Goal: Navigation & Orientation: Find specific page/section

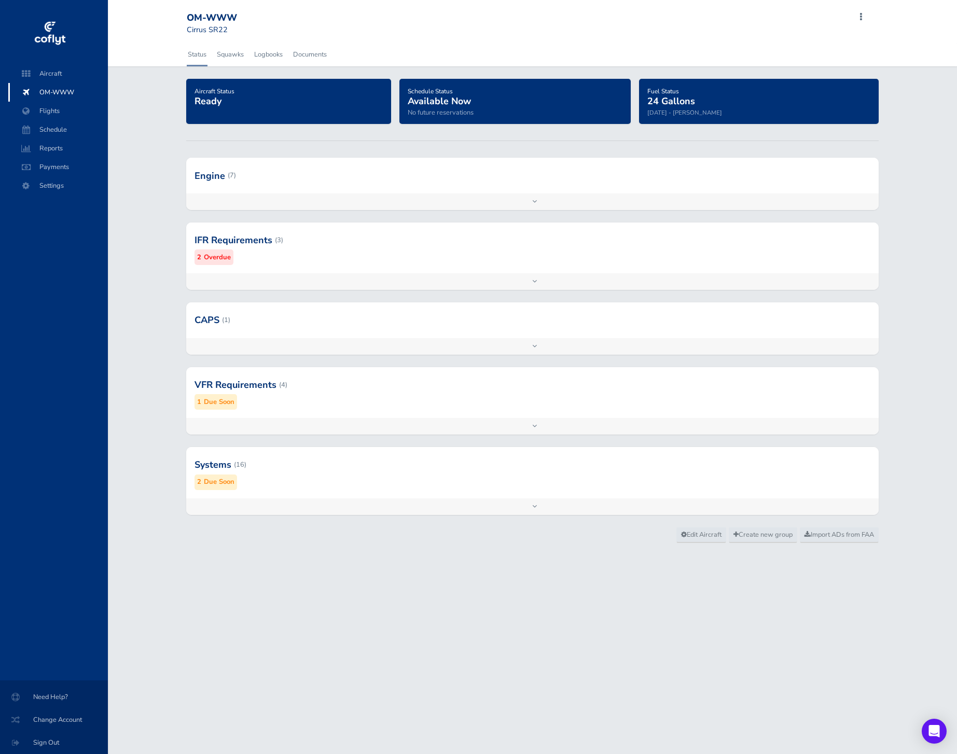
click at [328, 260] on div at bounding box center [532, 240] width 692 height 51
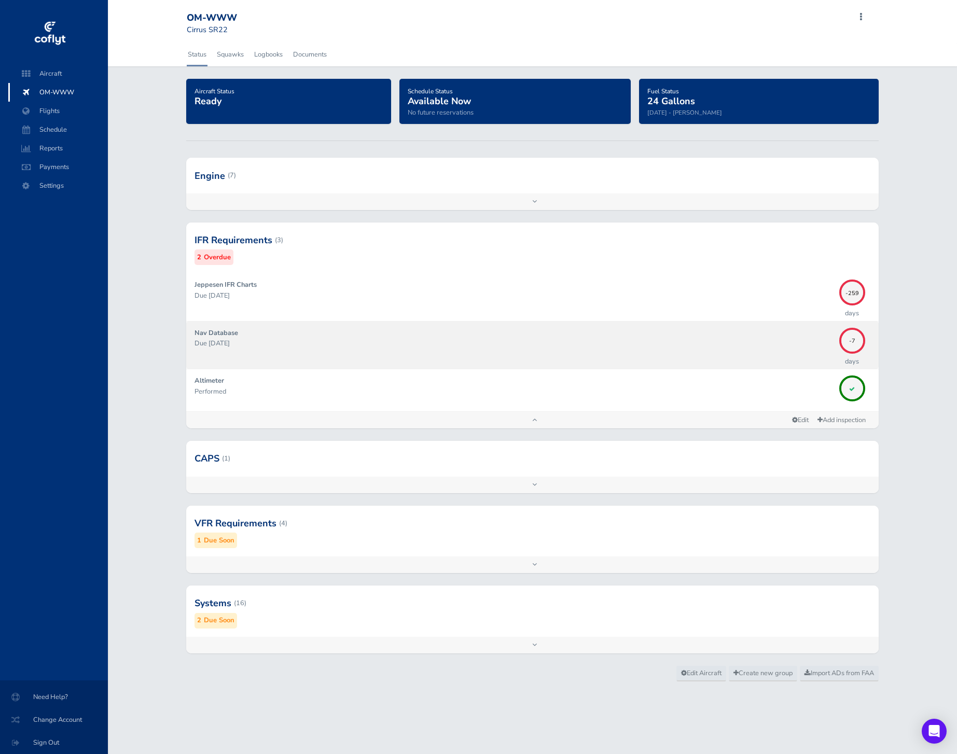
click at [454, 355] on div "Nav Database Due 09/04/2025" at bounding box center [513, 345] width 639 height 35
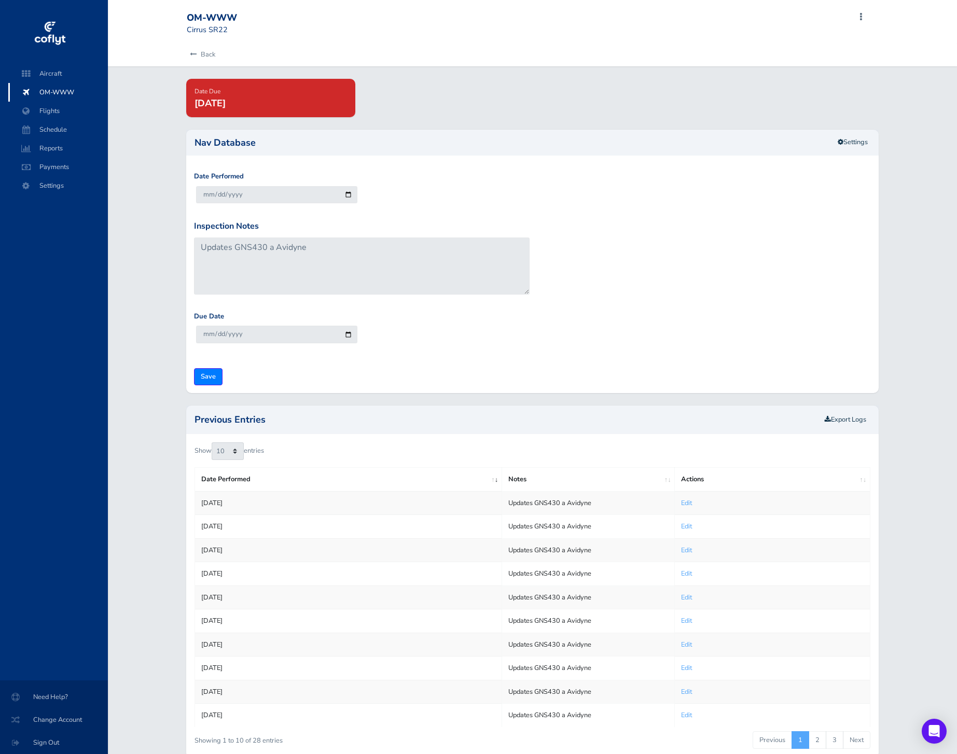
scroll to position [52, 0]
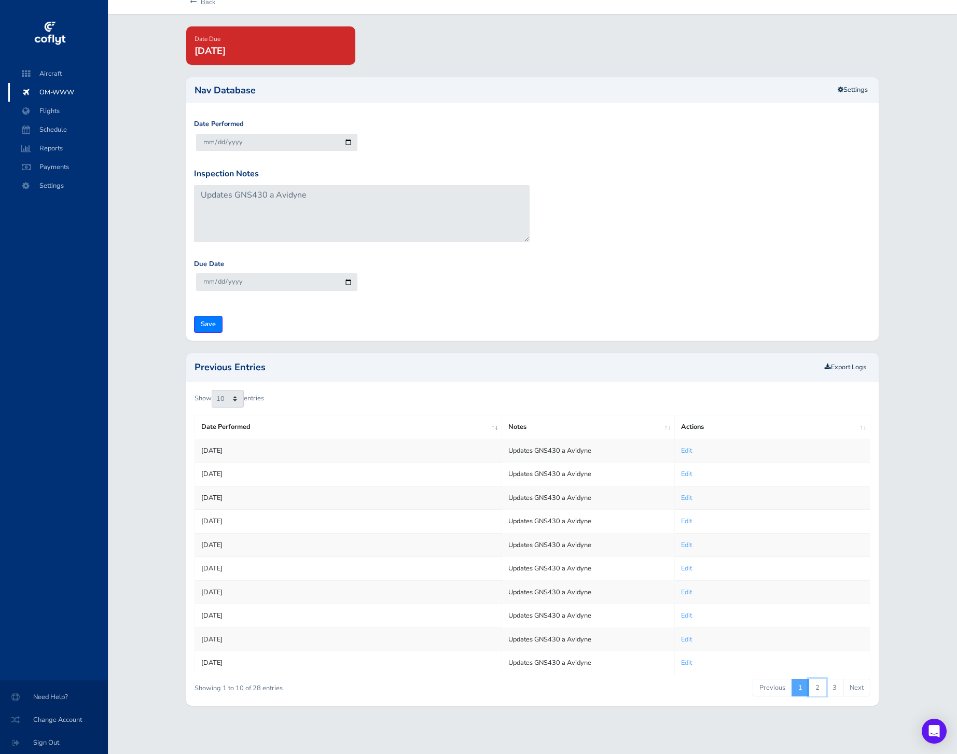
click at [819, 682] on link "2" at bounding box center [818, 688] width 18 height 18
click at [834, 682] on link "3" at bounding box center [835, 688] width 18 height 18
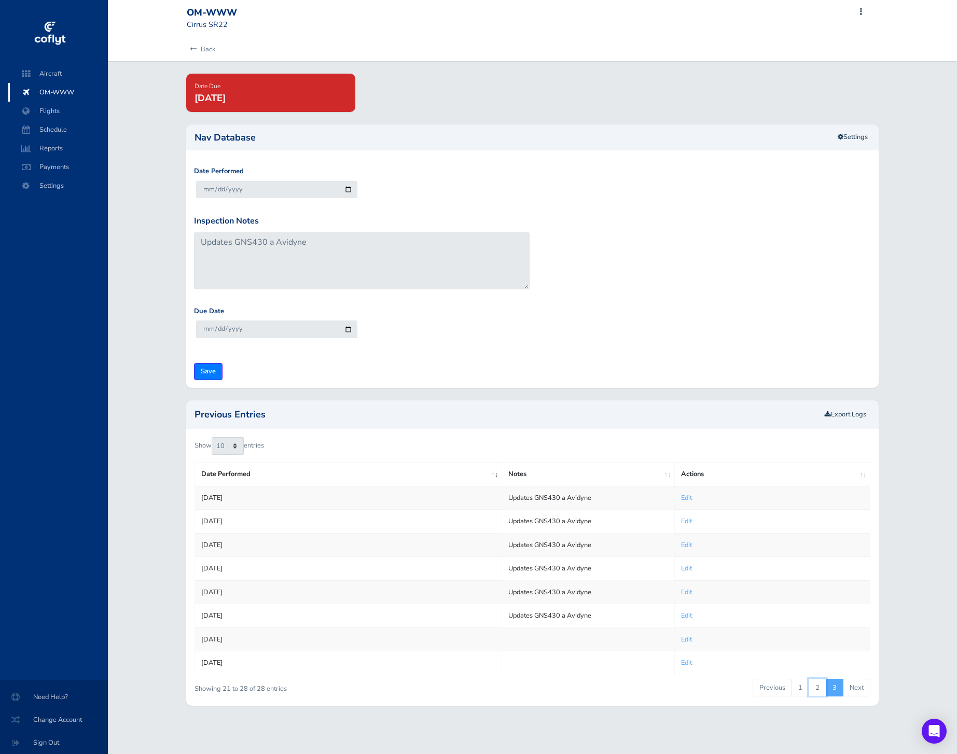
click at [811, 683] on link "2" at bounding box center [818, 688] width 18 height 18
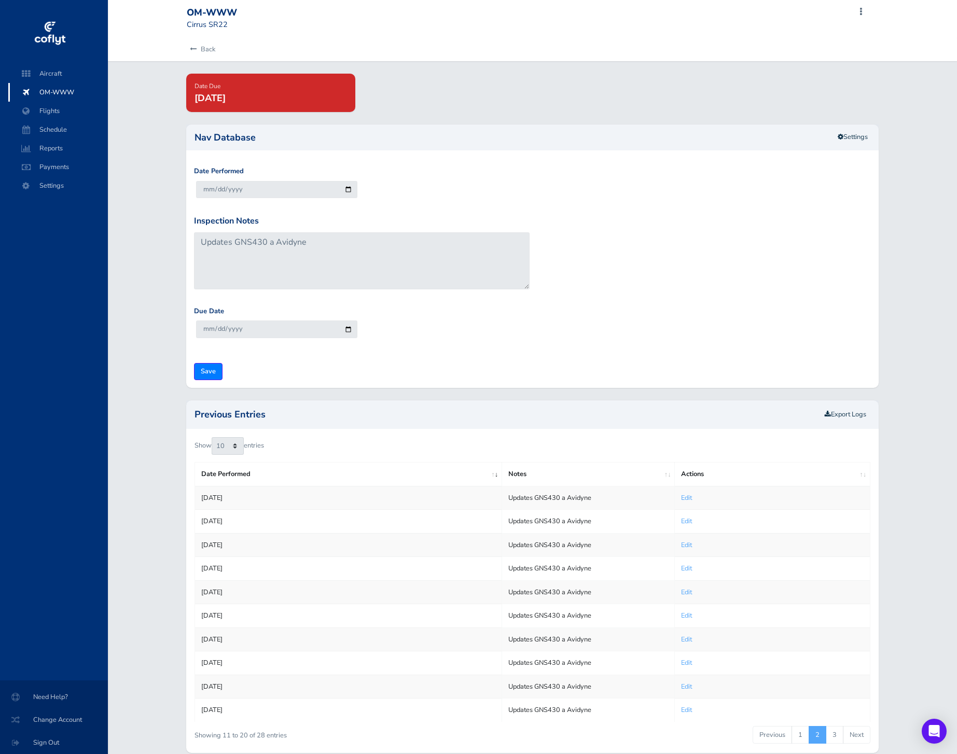
click at [682, 365] on form "Date Performed 2025-09-10 Inspection Notes Updates GNS430 a Avidyne Due Date 20…" at bounding box center [532, 273] width 676 height 214
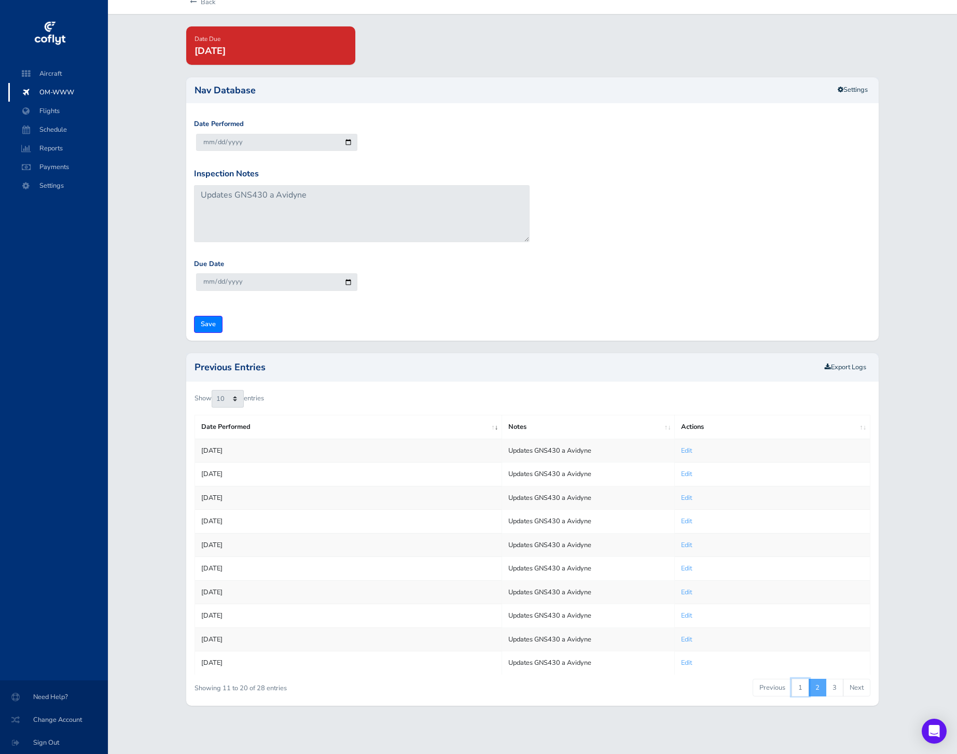
click at [800, 679] on link "1" at bounding box center [800, 688] width 18 height 18
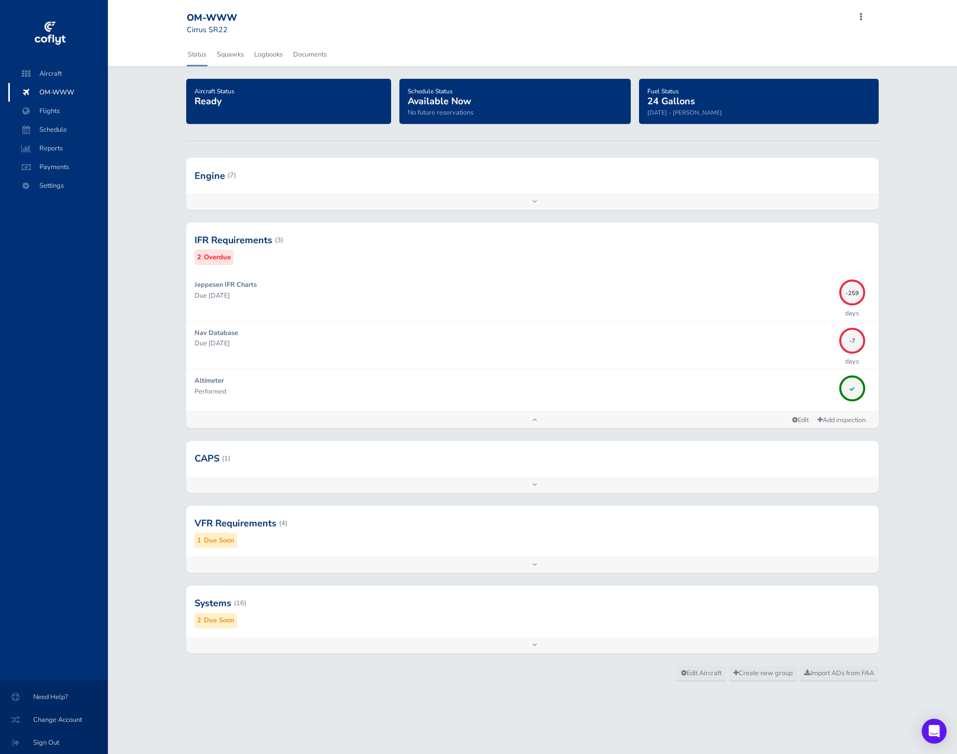
click at [316, 526] on div at bounding box center [532, 523] width 692 height 51
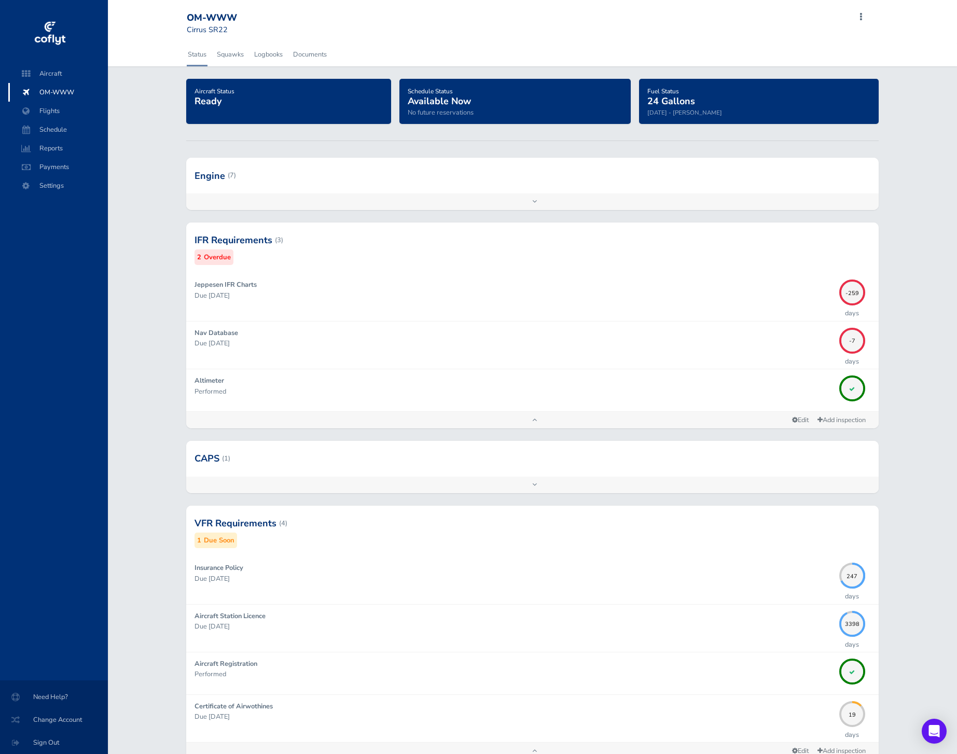
scroll to position [150, 0]
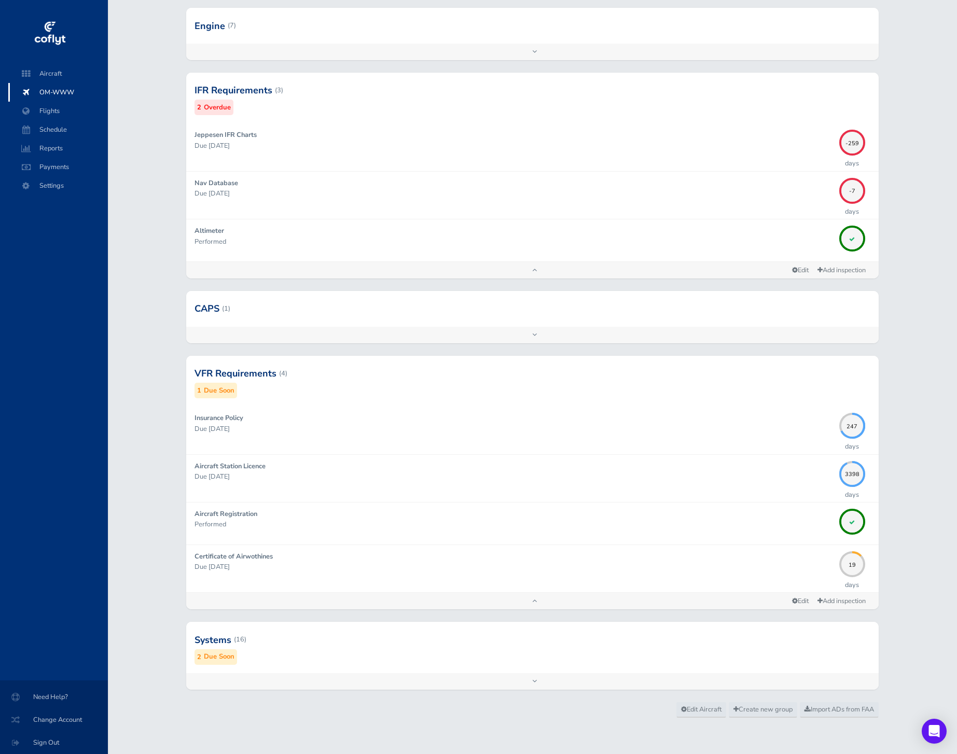
click at [344, 663] on div at bounding box center [532, 639] width 692 height 51
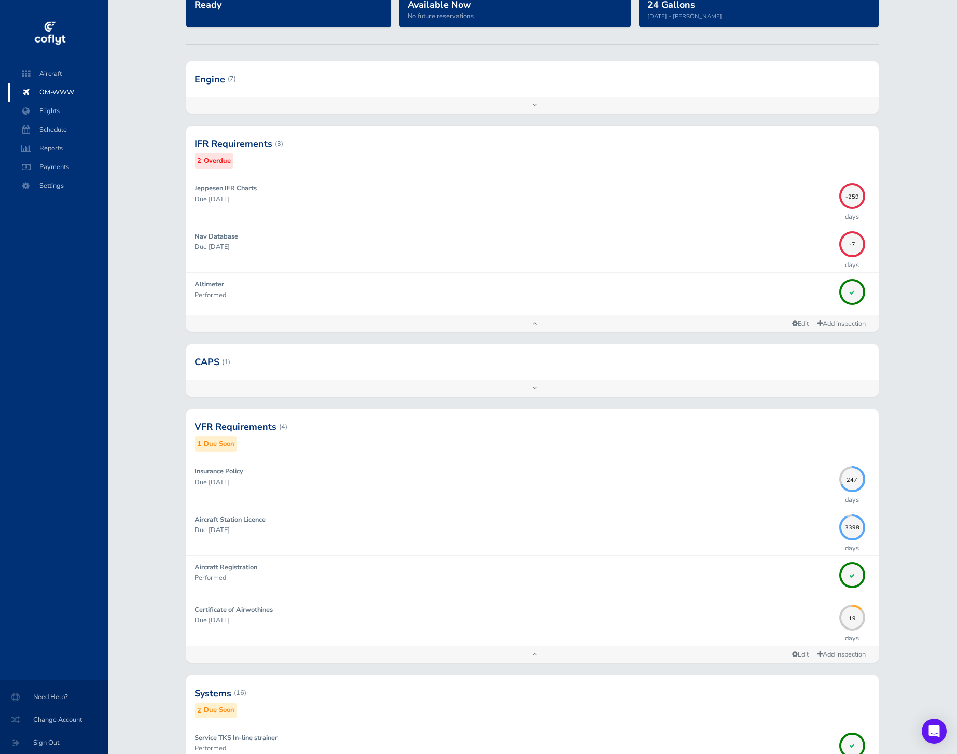
scroll to position [121, 0]
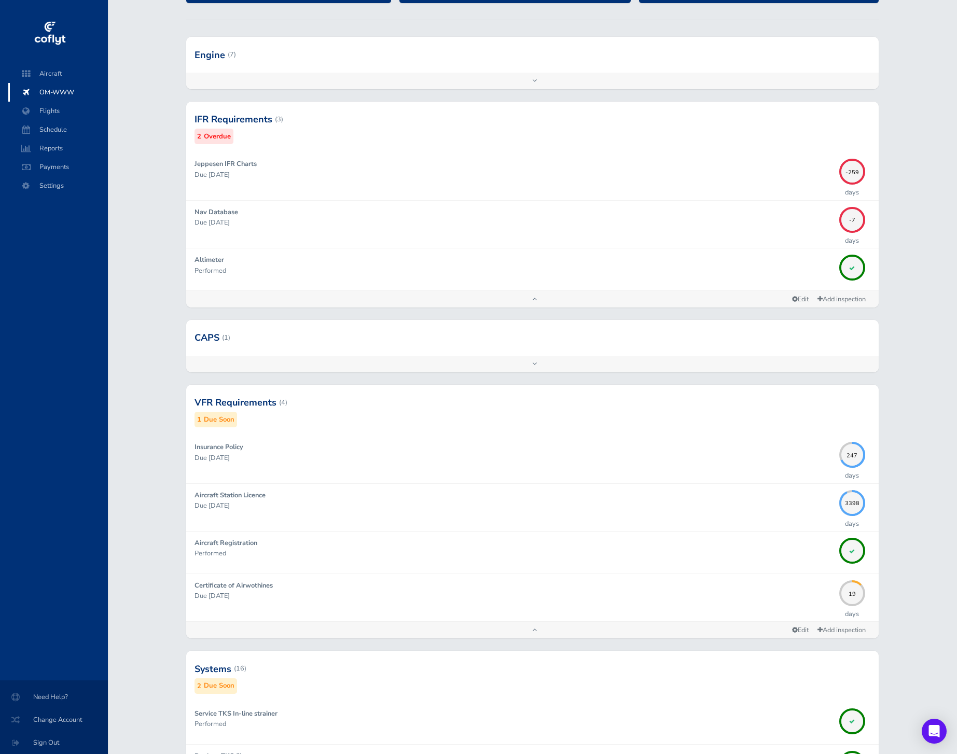
click at [378, 337] on div at bounding box center [532, 337] width 692 height 35
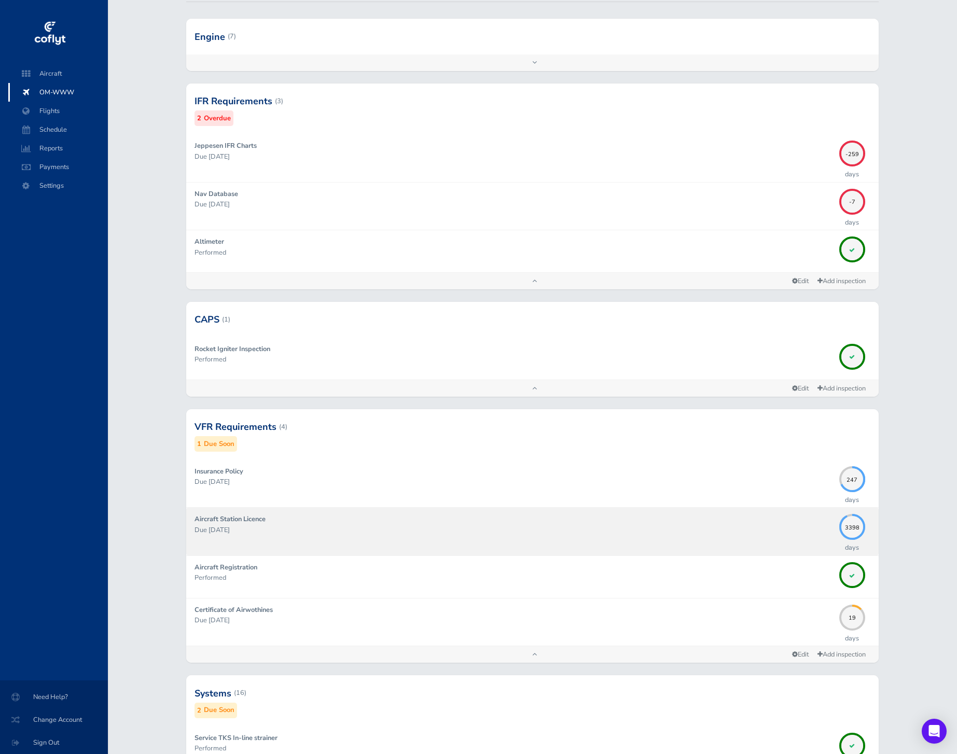
scroll to position [0, 0]
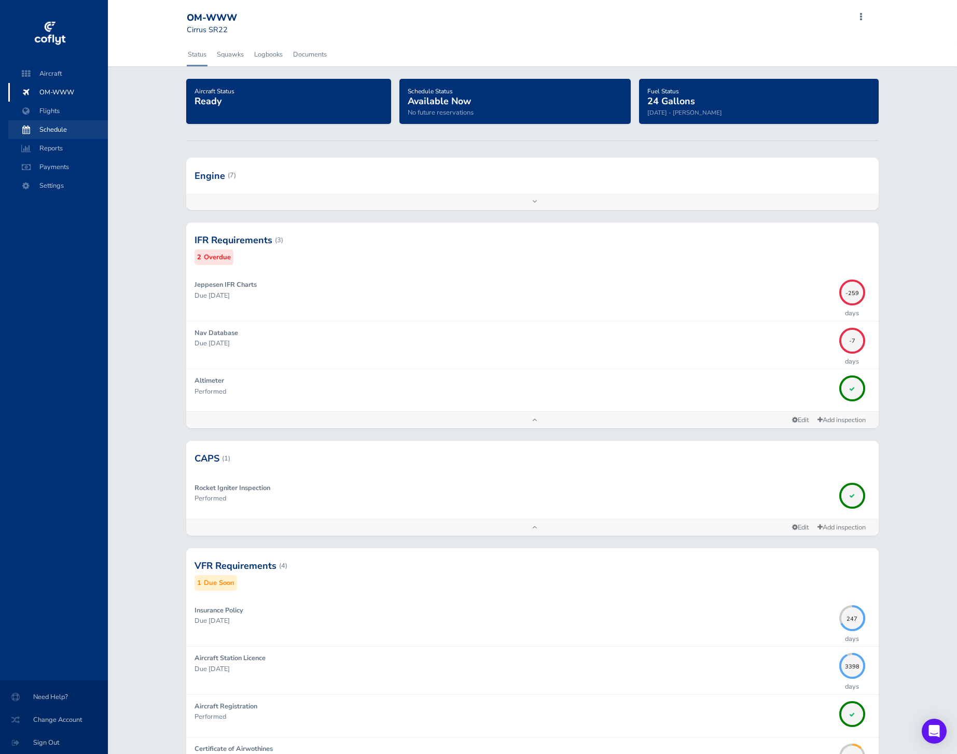
click at [67, 130] on span "Schedule" at bounding box center [58, 129] width 79 height 19
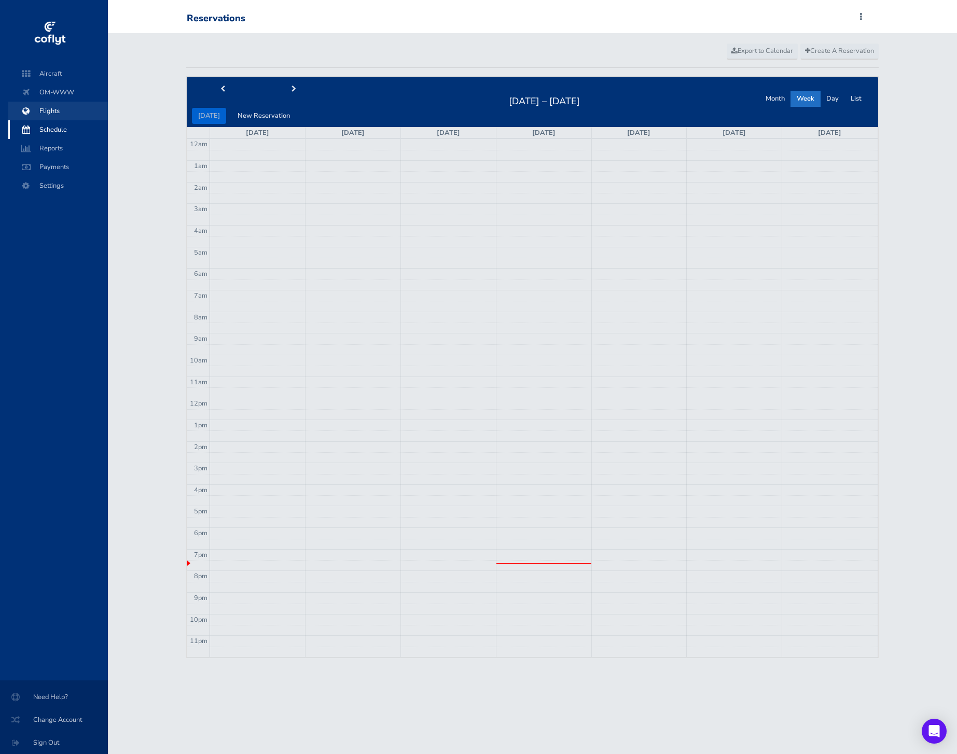
click at [55, 107] on span "Flights" at bounding box center [58, 111] width 79 height 19
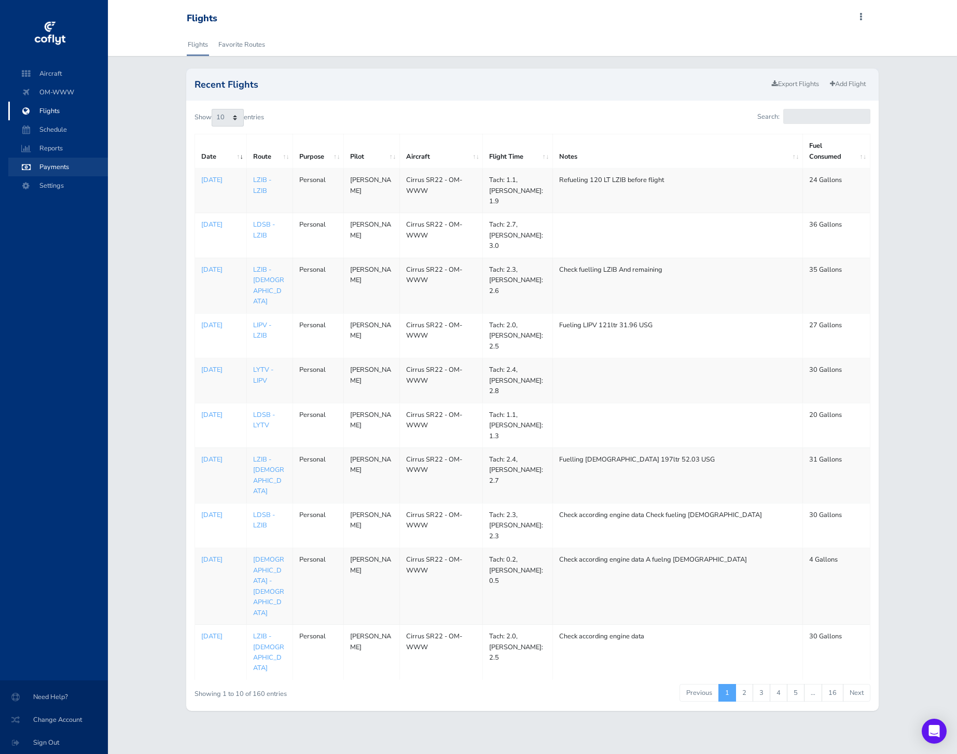
click at [62, 165] on span "Payments" at bounding box center [58, 167] width 79 height 19
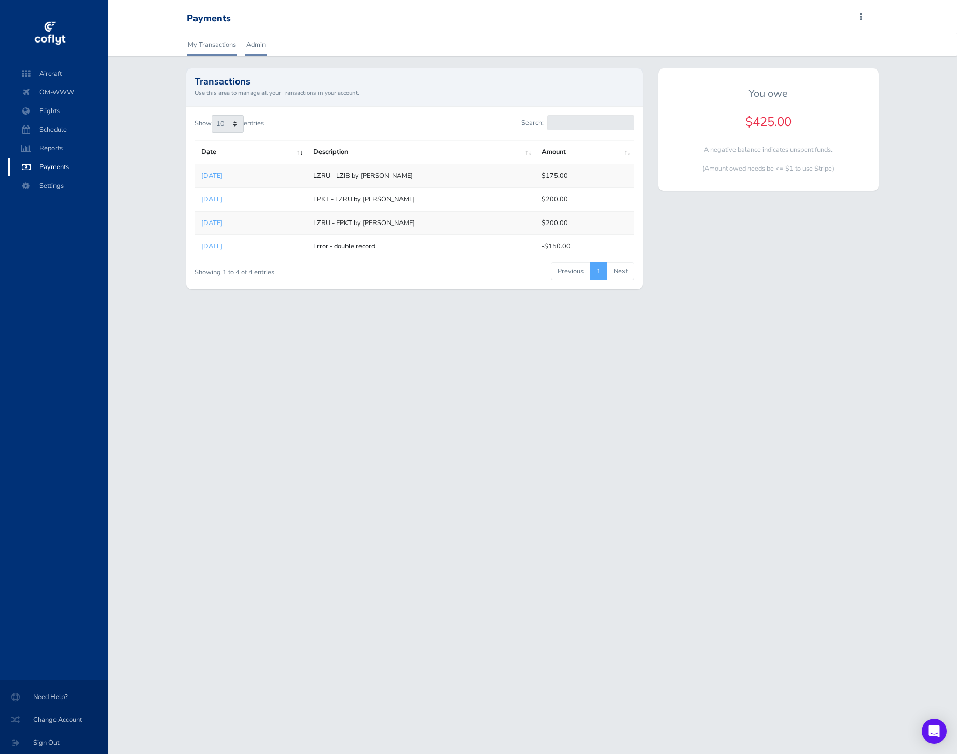
click at [262, 46] on link "Admin" at bounding box center [255, 44] width 21 height 23
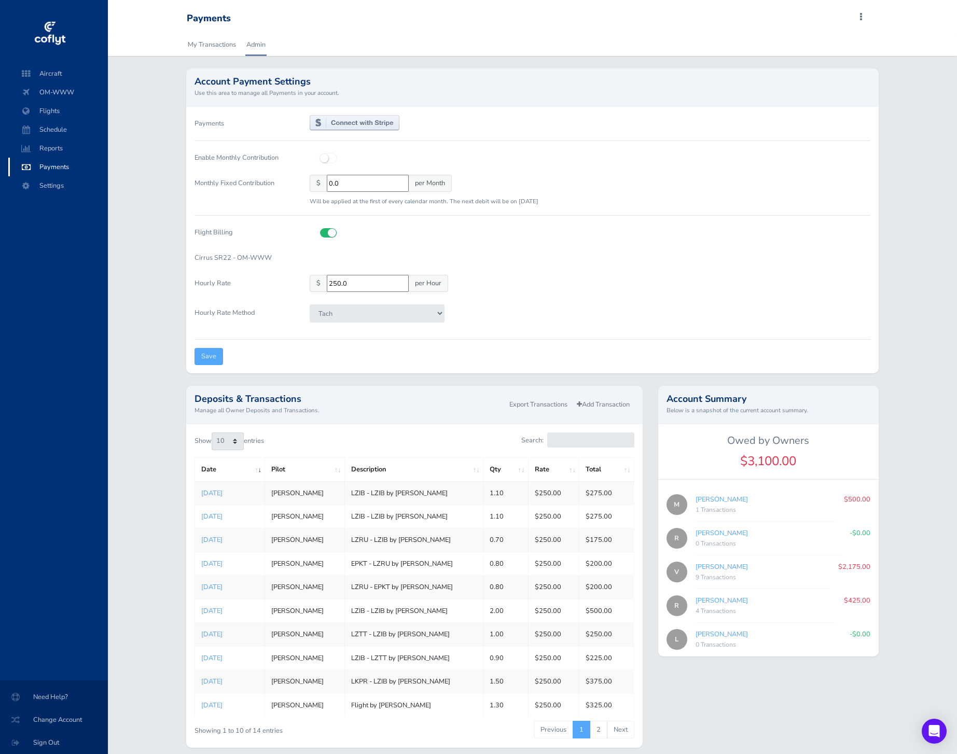
scroll to position [43, 0]
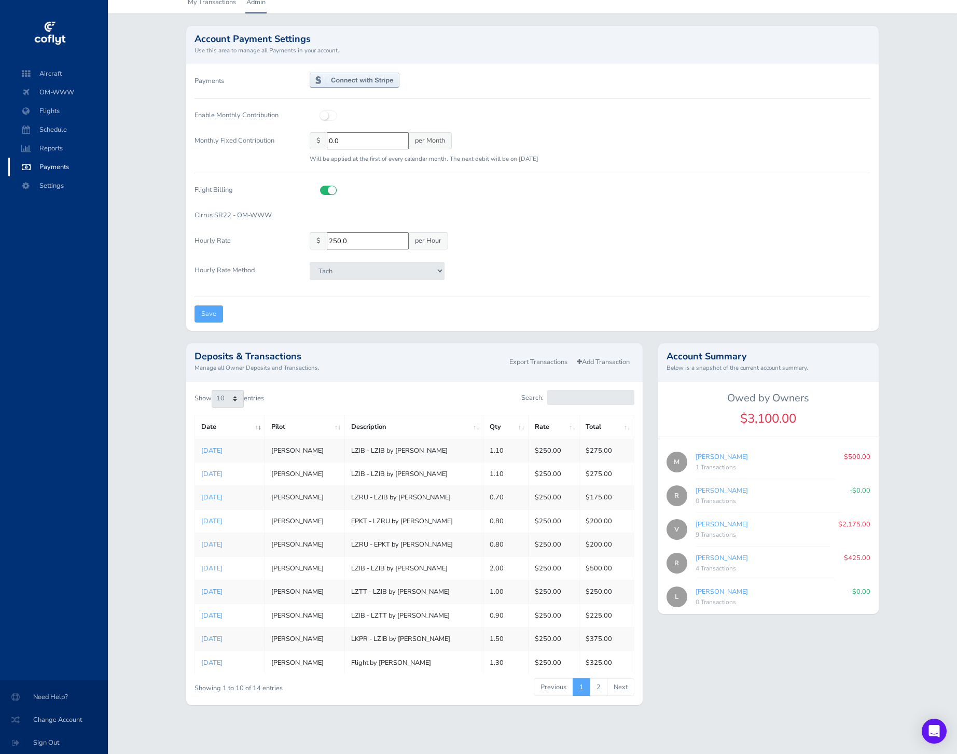
click at [627, 214] on div "Cirrus SR22 - OM-WWW" at bounding box center [532, 215] width 691 height 17
